Goal: Task Accomplishment & Management: Use online tool/utility

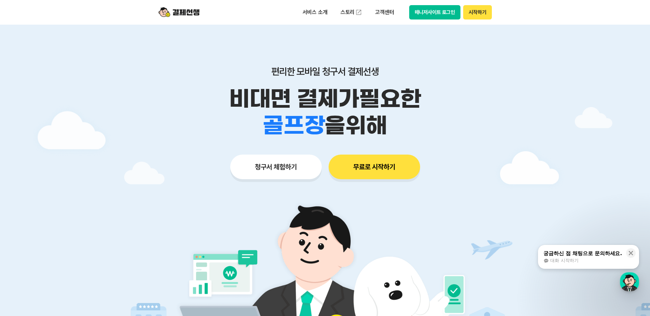
click at [428, 15] on button "매니저사이트 로그인" at bounding box center [435, 12] width 52 height 14
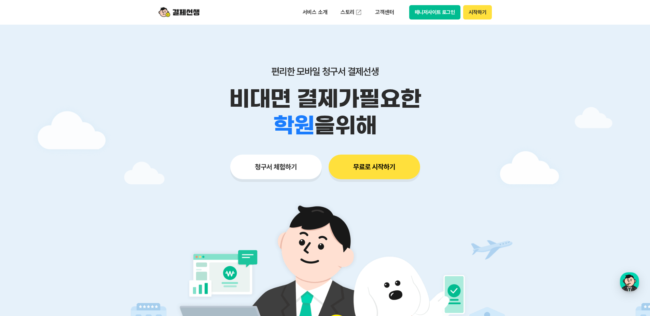
click at [432, 14] on button "매니저사이트 로그인" at bounding box center [435, 12] width 52 height 14
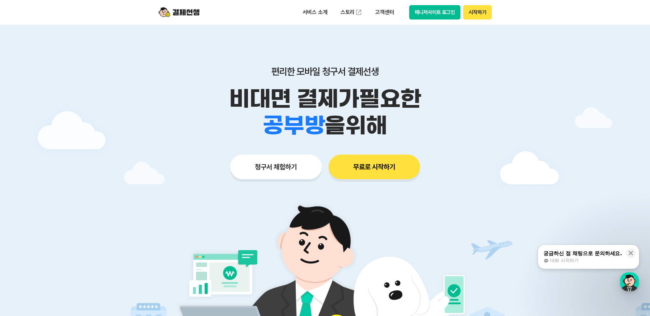
click at [432, 15] on button "매니저사이트 로그인" at bounding box center [435, 12] width 52 height 14
